Goal: Communication & Community: Share content

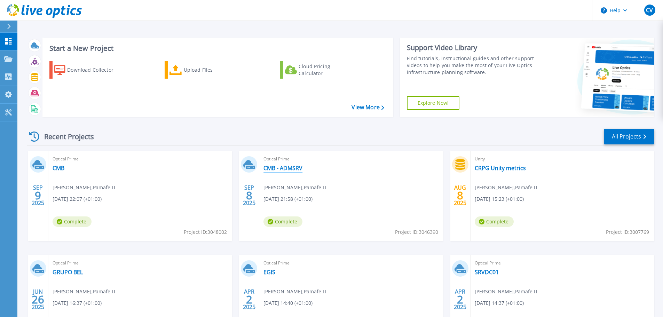
click at [275, 171] on link "CMB - ADMSRV" at bounding box center [282, 168] width 39 height 7
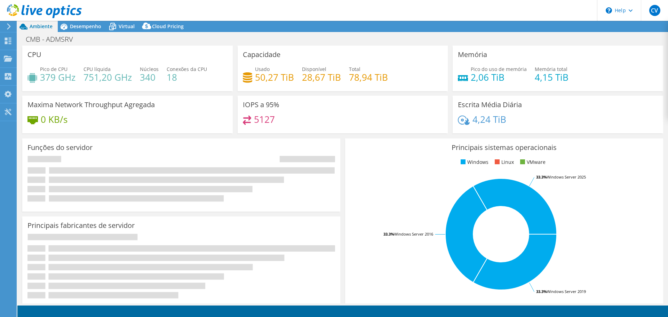
select select "USD"
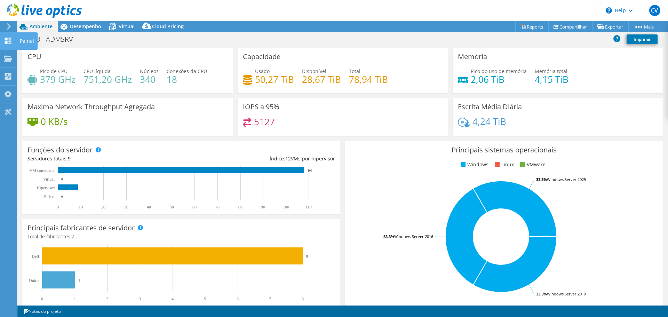
click at [5, 43] on icon at bounding box center [8, 41] width 8 height 7
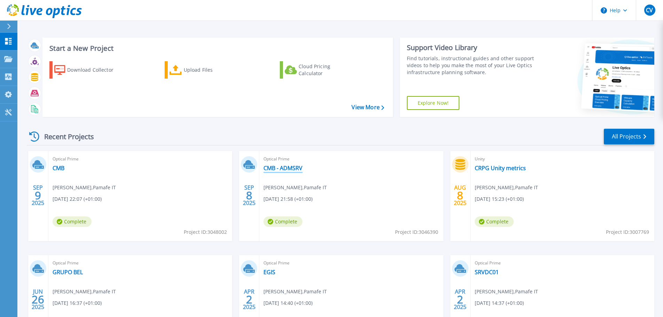
click at [284, 168] on link "CMB - ADMSRV" at bounding box center [282, 168] width 39 height 7
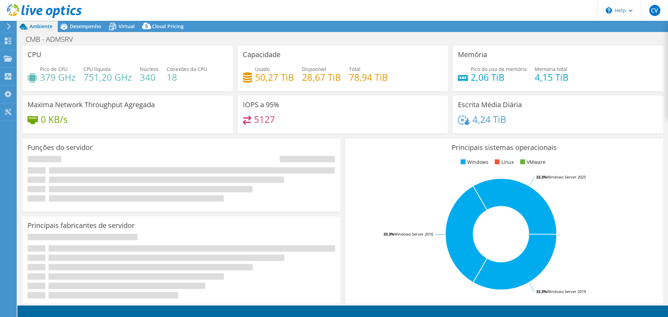
select select "USD"
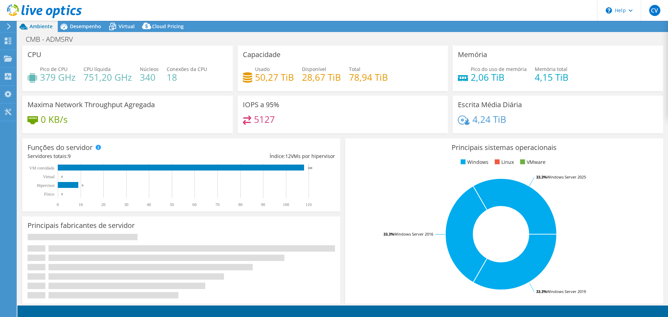
click at [71, 23] on div at bounding box center [41, 11] width 82 height 23
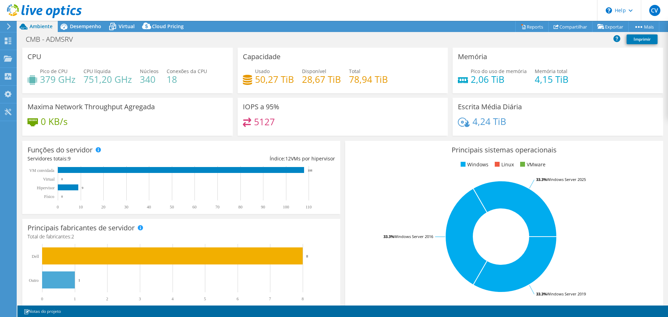
click at [72, 23] on div at bounding box center [41, 11] width 82 height 23
click at [71, 25] on span "Desempenho" at bounding box center [85, 26] width 31 height 7
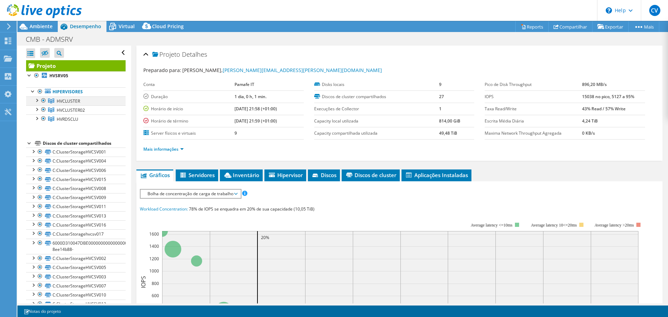
click at [36, 99] on div at bounding box center [36, 99] width 7 height 7
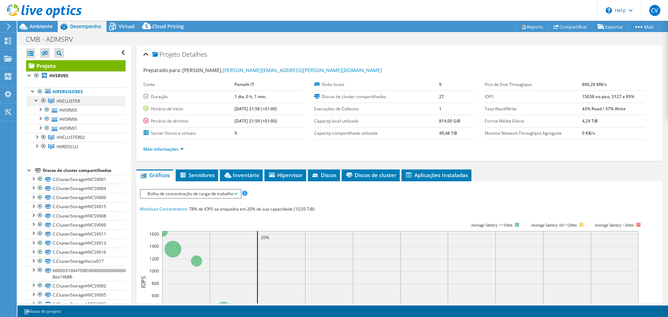
click at [36, 98] on div at bounding box center [36, 99] width 7 height 7
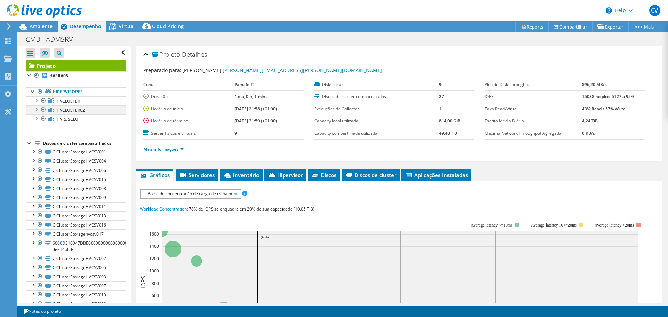
click at [37, 111] on div at bounding box center [36, 108] width 7 height 7
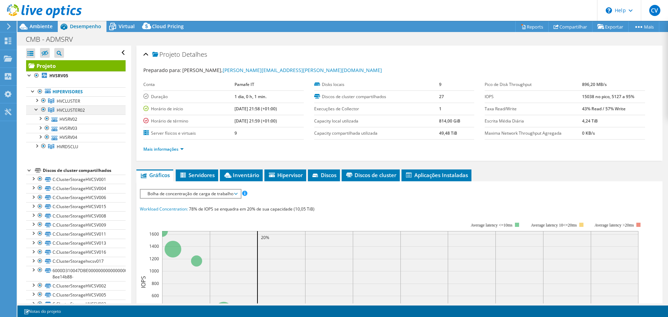
click at [37, 110] on div at bounding box center [36, 108] width 7 height 7
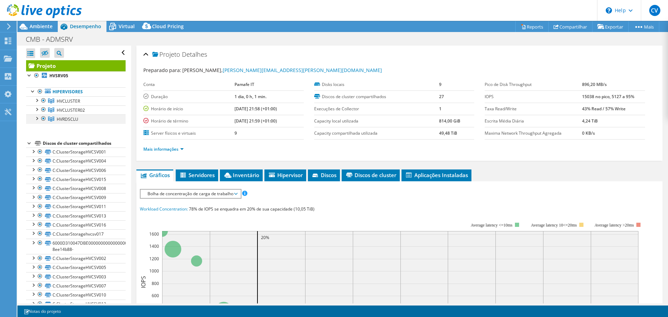
click at [37, 118] on div at bounding box center [36, 117] width 7 height 7
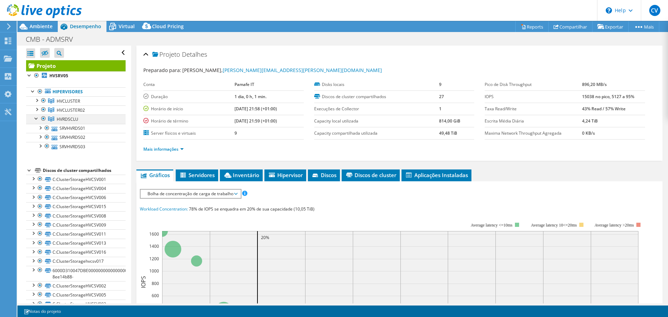
click at [37, 118] on div at bounding box center [36, 117] width 7 height 7
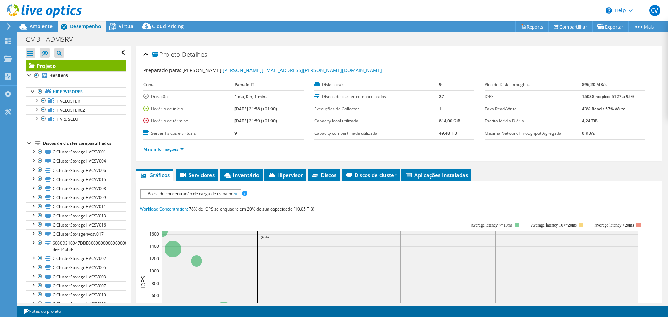
click at [43, 7] on icon at bounding box center [44, 11] width 75 height 14
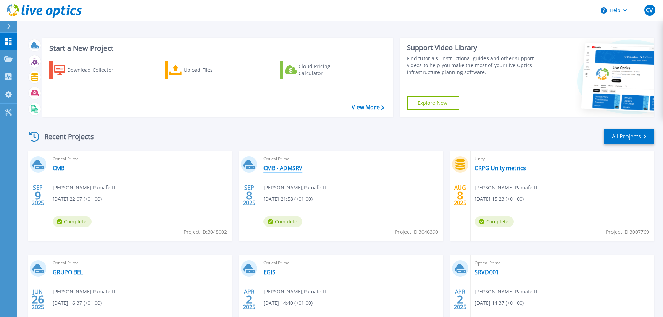
click at [293, 170] on link "CMB - ADMSRV" at bounding box center [282, 168] width 39 height 7
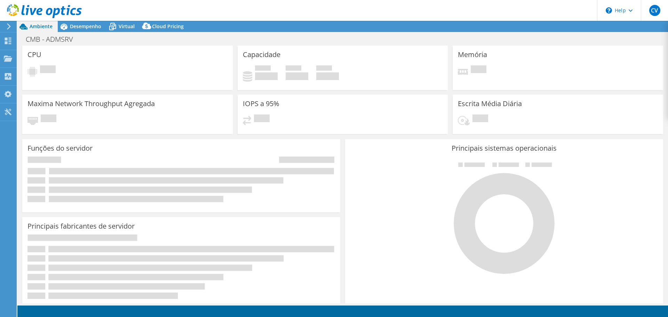
select select "USD"
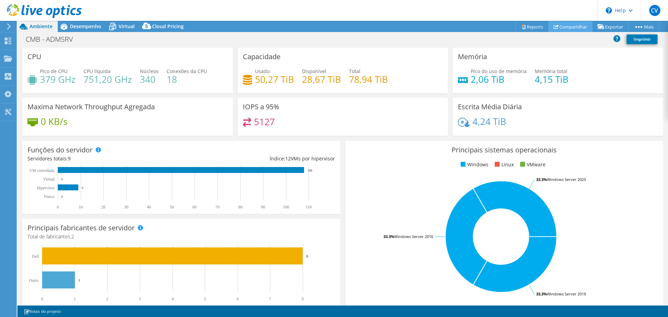
click at [556, 28] on link "Compartilhar" at bounding box center [570, 26] width 44 height 11
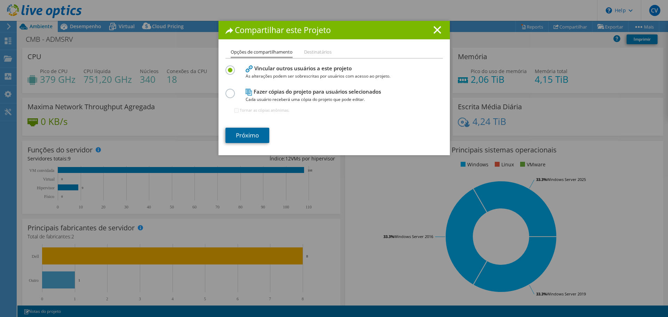
click at [240, 137] on link "Próximo" at bounding box center [247, 135] width 44 height 15
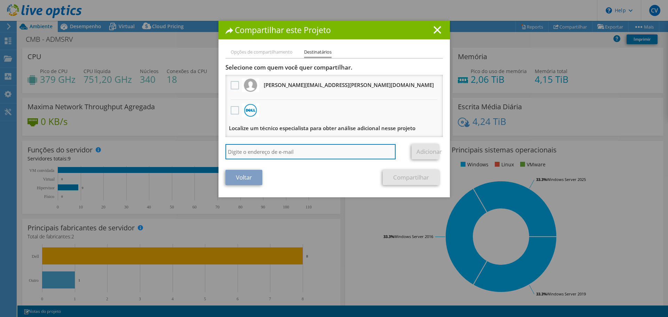
click at [250, 154] on input "search" at bounding box center [310, 151] width 171 height 15
type input "pedro.lomba@pamafe.pt"
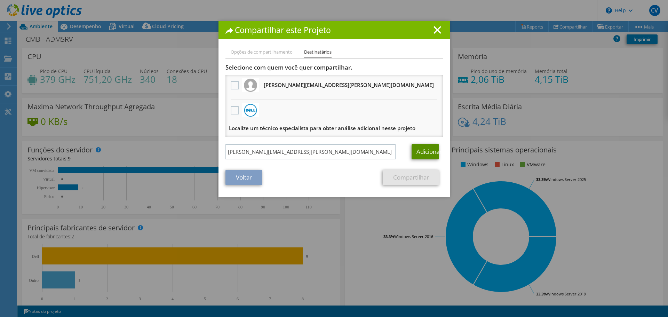
click at [418, 159] on link "Adicionar" at bounding box center [425, 151] width 27 height 15
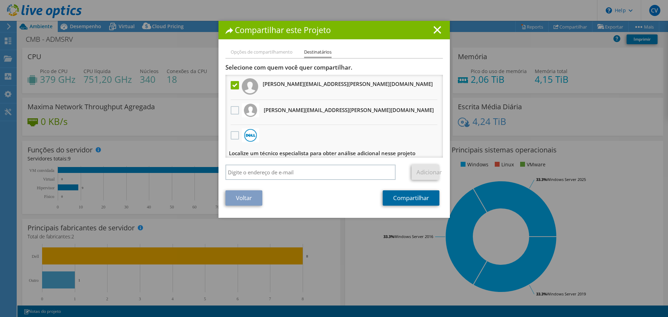
click at [406, 202] on link "Compartilhar" at bounding box center [411, 197] width 57 height 15
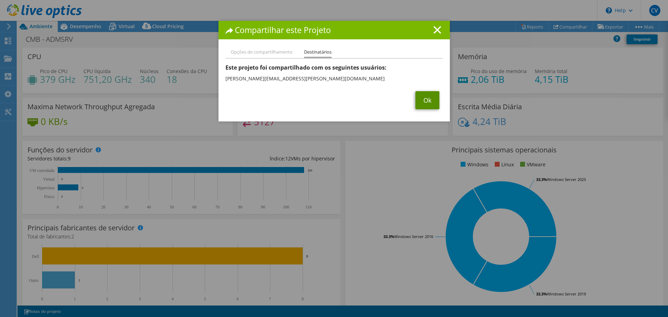
click at [428, 106] on link "Ok" at bounding box center [427, 100] width 24 height 18
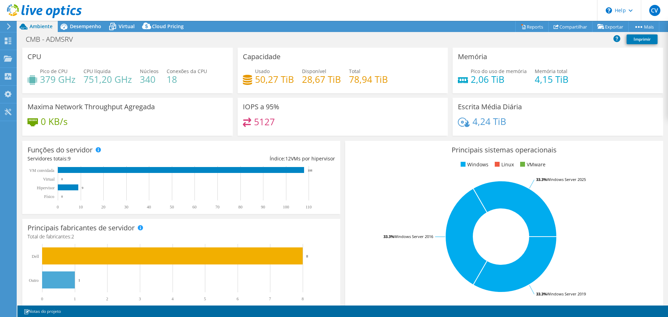
click at [35, 8] on use at bounding box center [44, 11] width 75 height 14
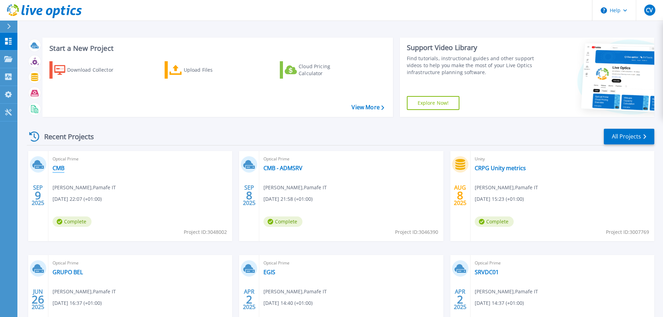
click at [54, 167] on link "CMB" at bounding box center [59, 168] width 12 height 7
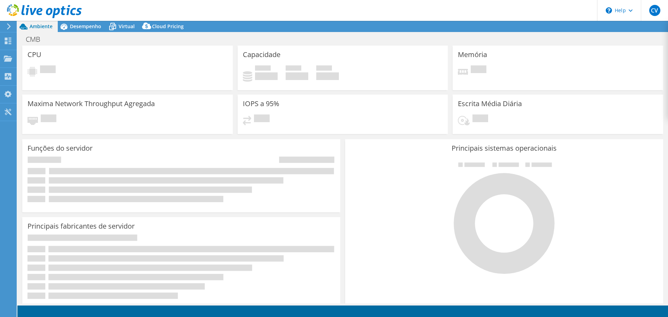
select select "USD"
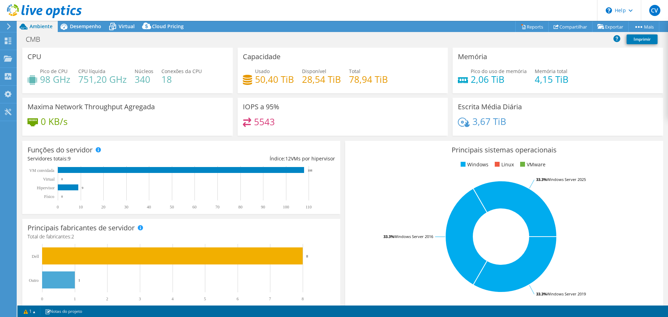
click at [65, 10] on icon at bounding box center [44, 11] width 75 height 14
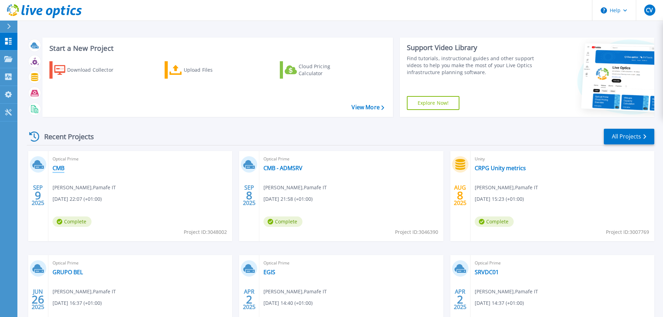
click at [57, 169] on link "CMB" at bounding box center [59, 168] width 12 height 7
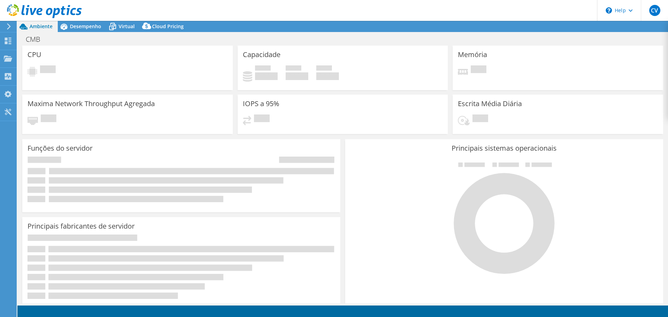
select select "USD"
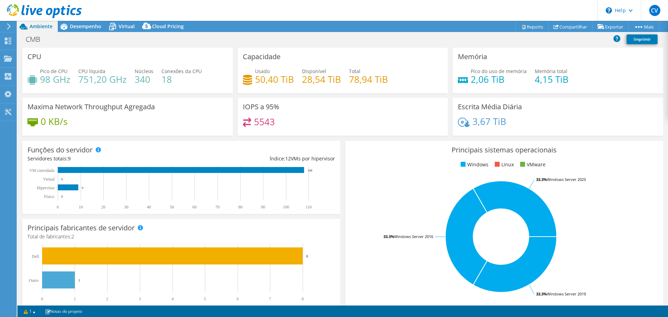
click at [158, 32] on div "CMB Imprimir" at bounding box center [342, 40] width 651 height 16
click at [557, 27] on link "Compartilhar" at bounding box center [570, 26] width 44 height 11
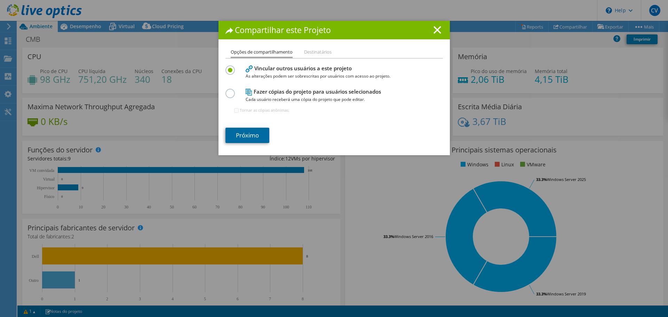
click at [232, 139] on link "Próximo" at bounding box center [247, 135] width 44 height 15
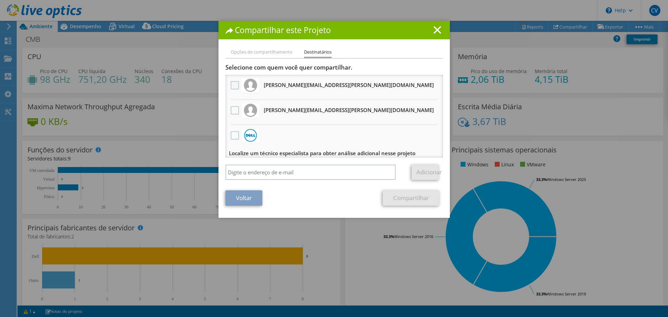
click at [235, 84] on label at bounding box center [236, 85] width 10 height 8
click at [0, 0] on input "checkbox" at bounding box center [0, 0] width 0 height 0
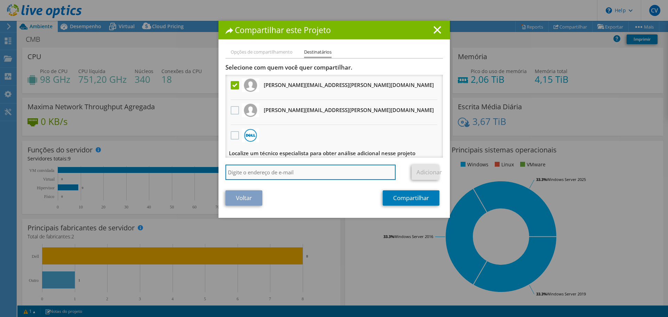
click at [325, 174] on input "search" at bounding box center [310, 172] width 171 height 15
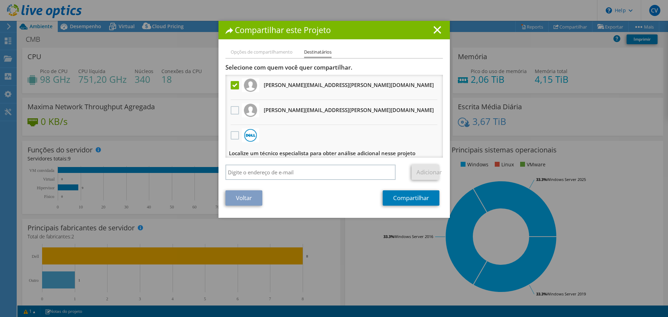
click at [279, 86] on h3 "pedro.lomba@pamafe.pt Receberá uma cópia anônima" at bounding box center [349, 84] width 170 height 11
copy ul "pedro.lomba@pamafe.pt Receberá uma cópia anônima"
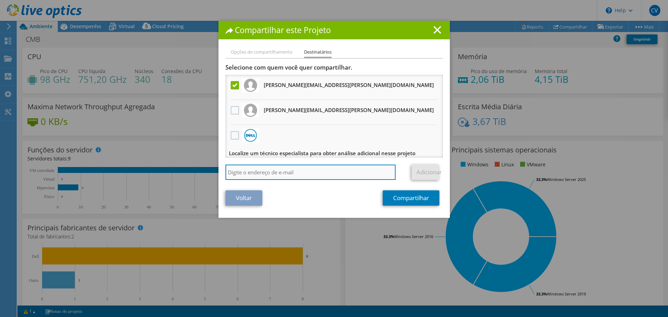
click at [283, 172] on input "search" at bounding box center [310, 172] width 171 height 15
paste input "pedro.lomba@pamafe.pt"
type input "pedro.lomba@pamafe.pt"
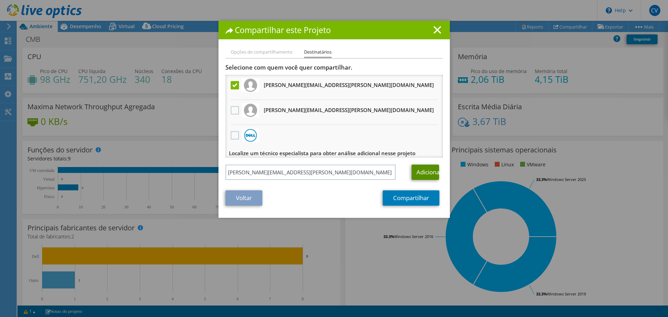
click at [419, 170] on link "Adicionar" at bounding box center [425, 172] width 27 height 15
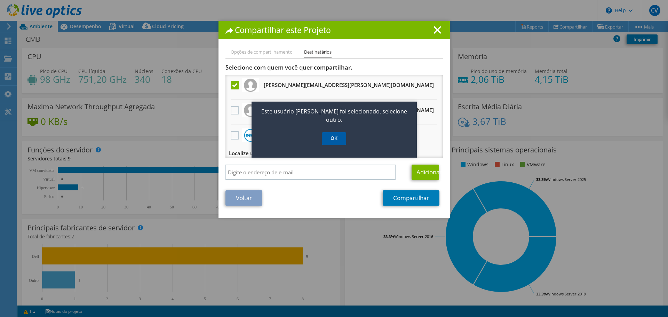
click at [326, 132] on link "OK" at bounding box center [334, 138] width 24 height 13
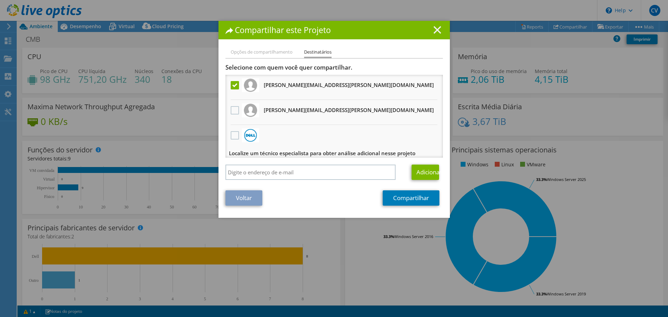
click at [437, 27] on line at bounding box center [437, 29] width 7 height 7
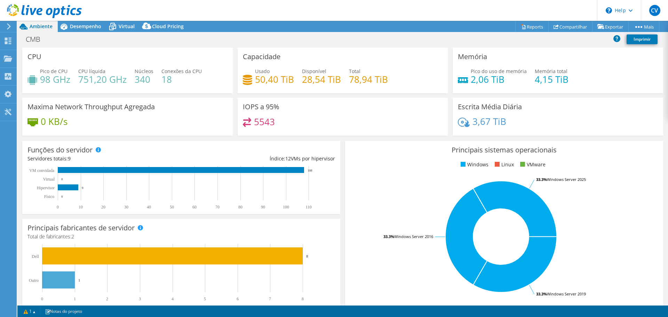
click at [37, 11] on use at bounding box center [44, 11] width 75 height 14
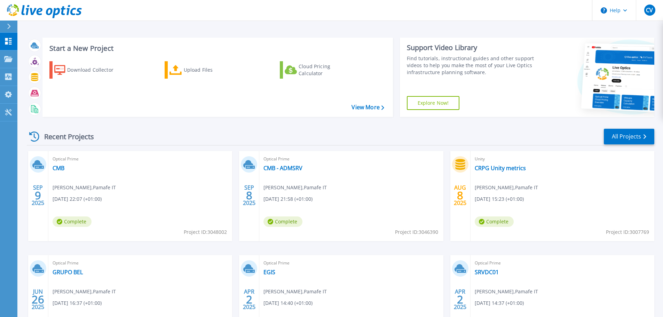
click at [50, 173] on div "Optical Prime CMB [PERSON_NAME] , Pamafe IT [DATE] 22:07 (+01:00) Complete Proj…" at bounding box center [140, 196] width 184 height 90
